Goal: Task Accomplishment & Management: Manage account settings

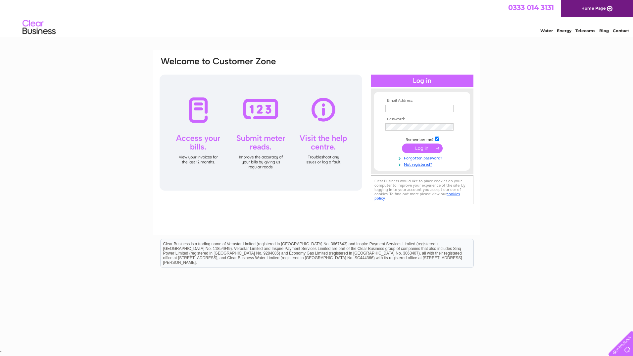
type input "kthorburn@bhc.ltd.uk"
click at [432, 150] on input "submit" at bounding box center [422, 147] width 41 height 9
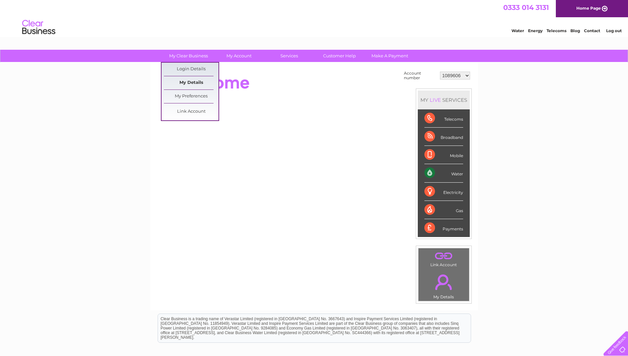
drag, startPoint x: 192, startPoint y: 84, endPoint x: 203, endPoint y: 87, distance: 10.9
click at [192, 84] on link "My Details" at bounding box center [191, 82] width 55 height 13
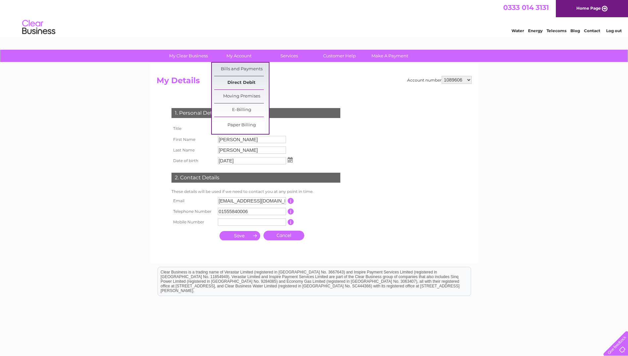
click at [246, 83] on link "Direct Debit" at bounding box center [241, 82] width 55 height 13
